Goal: Check status

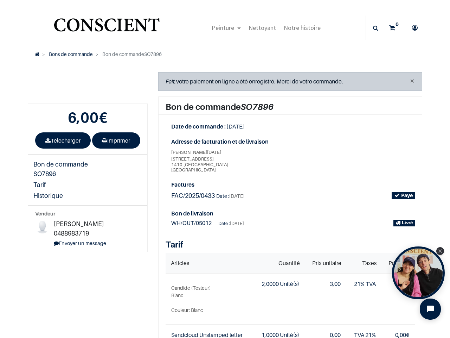
click at [225, 169] on span "[STREET_ADDRESS]" at bounding box center [229, 164] width 116 height 17
click at [224, 28] on span "Peinture" at bounding box center [223, 28] width 23 height 8
click at [373, 28] on icon at bounding box center [375, 27] width 5 height 25
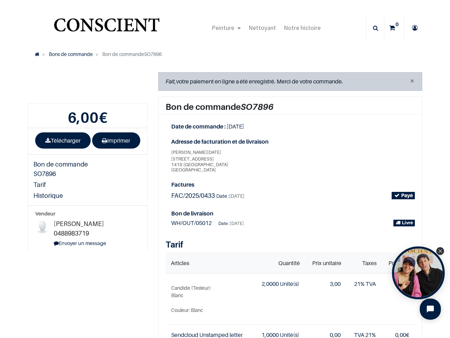
click at [222, 205] on div "Factures FAC/2025/0433 Date : [DATE] Payé" at bounding box center [293, 194] width 254 height 29
click at [419, 273] on div "Open Tolstoy widget" at bounding box center [418, 272] width 53 height 53
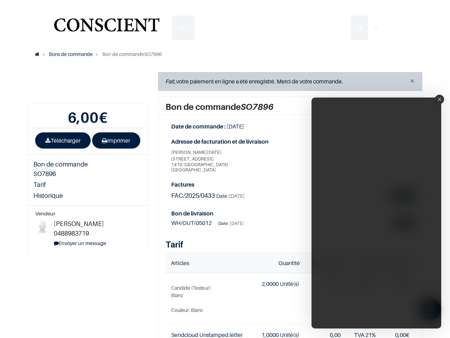
click at [419, 273] on iframe "Tolstoy Player : Tolstoy #3" at bounding box center [377, 212] width 130 height 231
